Goal: Task Accomplishment & Management: Complete application form

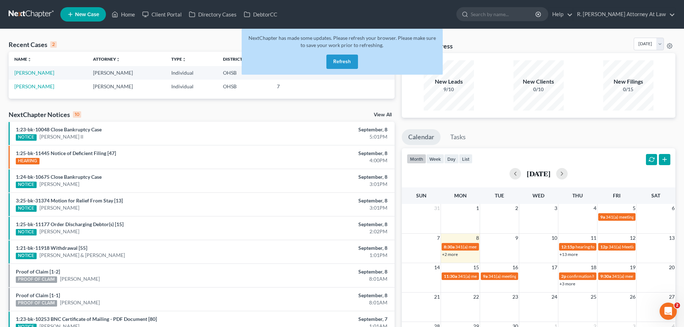
scroll to position [427, 0]
click at [174, 46] on div "Recent Cases 2 [PERSON_NAME] View All" at bounding box center [202, 45] width 386 height 14
click at [129, 17] on link "Home" at bounding box center [123, 14] width 31 height 13
click at [123, 14] on link "Home" at bounding box center [123, 14] width 31 height 13
drag, startPoint x: 338, startPoint y: 60, endPoint x: 188, endPoint y: 53, distance: 150.3
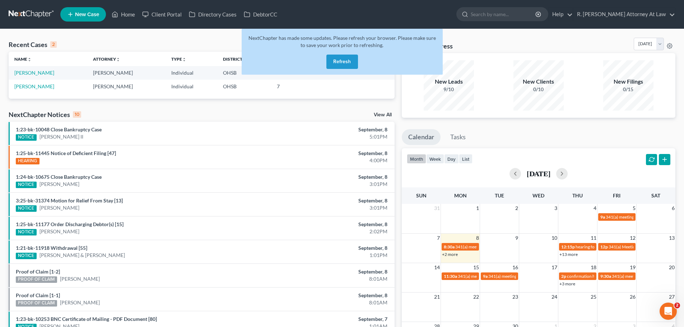
click at [338, 59] on button "Refresh" at bounding box center [343, 62] width 32 height 14
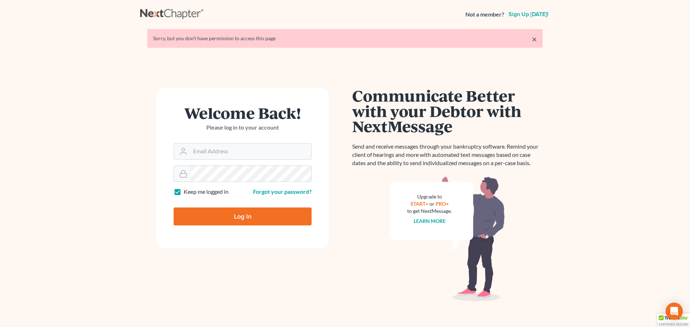
type input "[EMAIL_ADDRESS][DOMAIN_NAME]"
click at [237, 213] on input "Log In" at bounding box center [243, 217] width 138 height 18
type input "Thinking..."
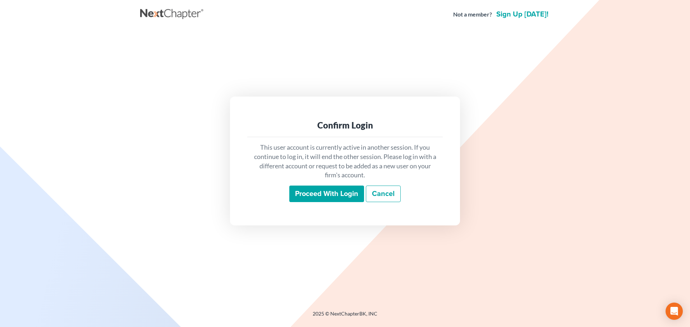
click at [326, 190] on input "Proceed with login" at bounding box center [326, 194] width 75 height 17
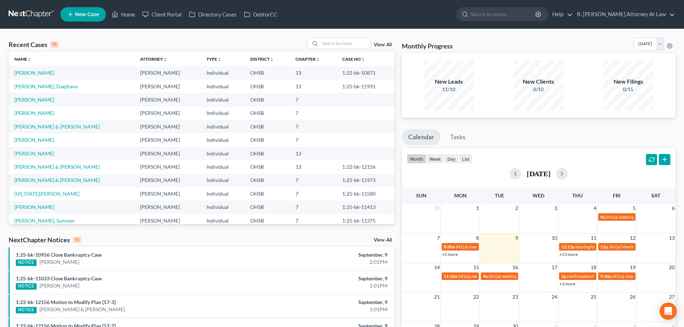
click at [81, 13] on span "New Case" at bounding box center [87, 14] width 24 height 5
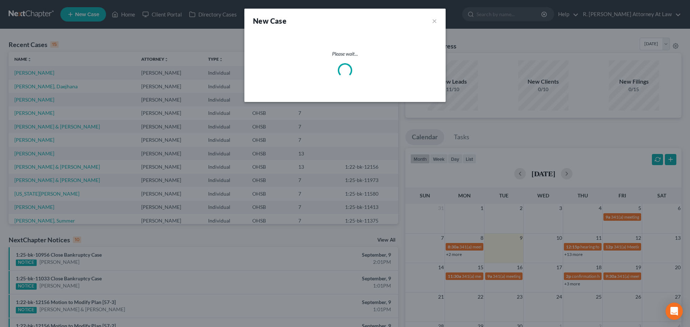
select select "62"
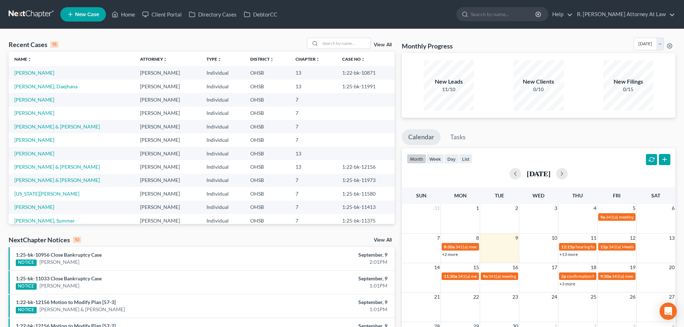
scroll to position [190, 0]
